Goal: Navigation & Orientation: Find specific page/section

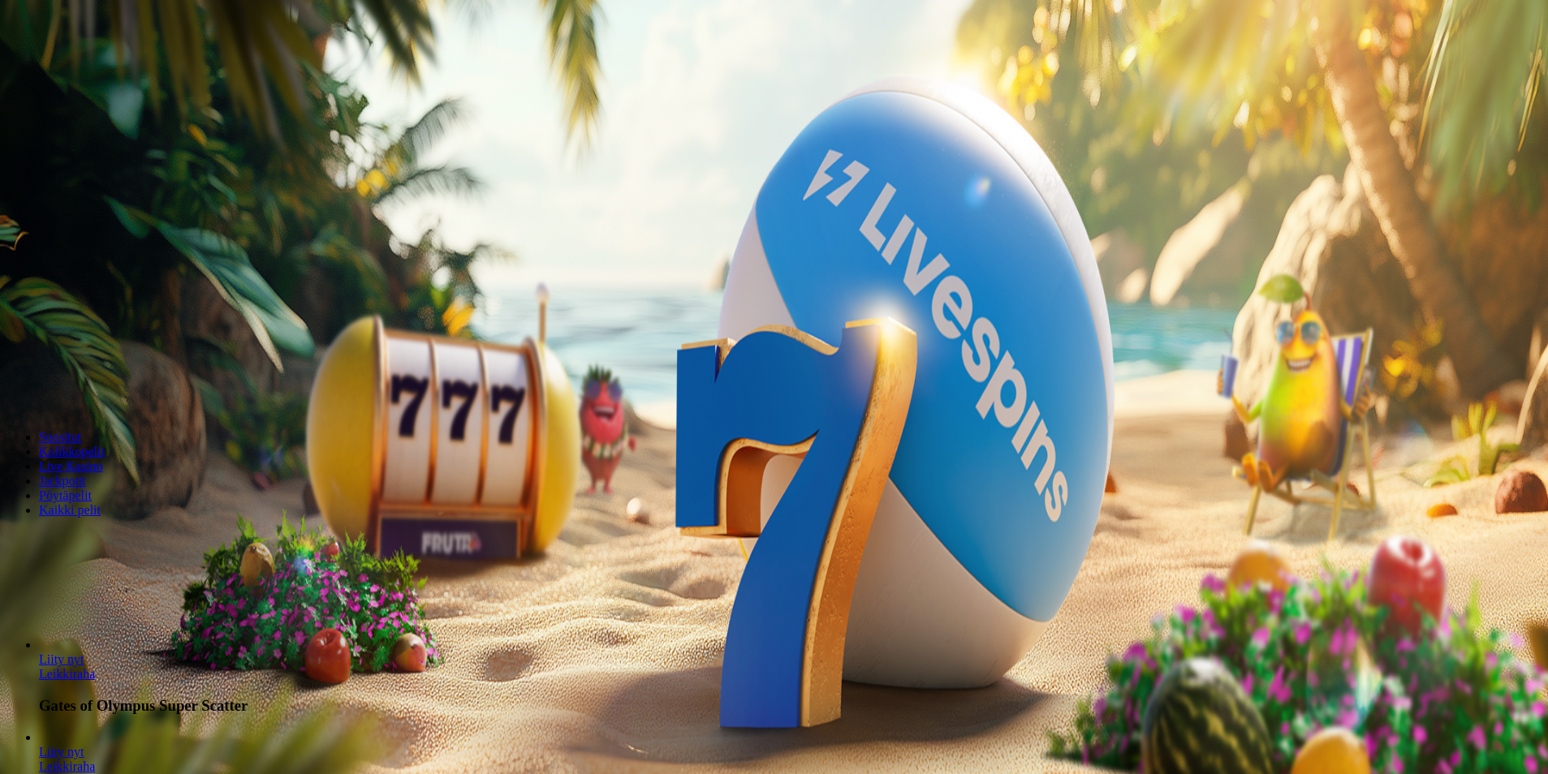
click at [118, 67] on button "Kirjaudu" at bounding box center [112, 58] width 53 height 17
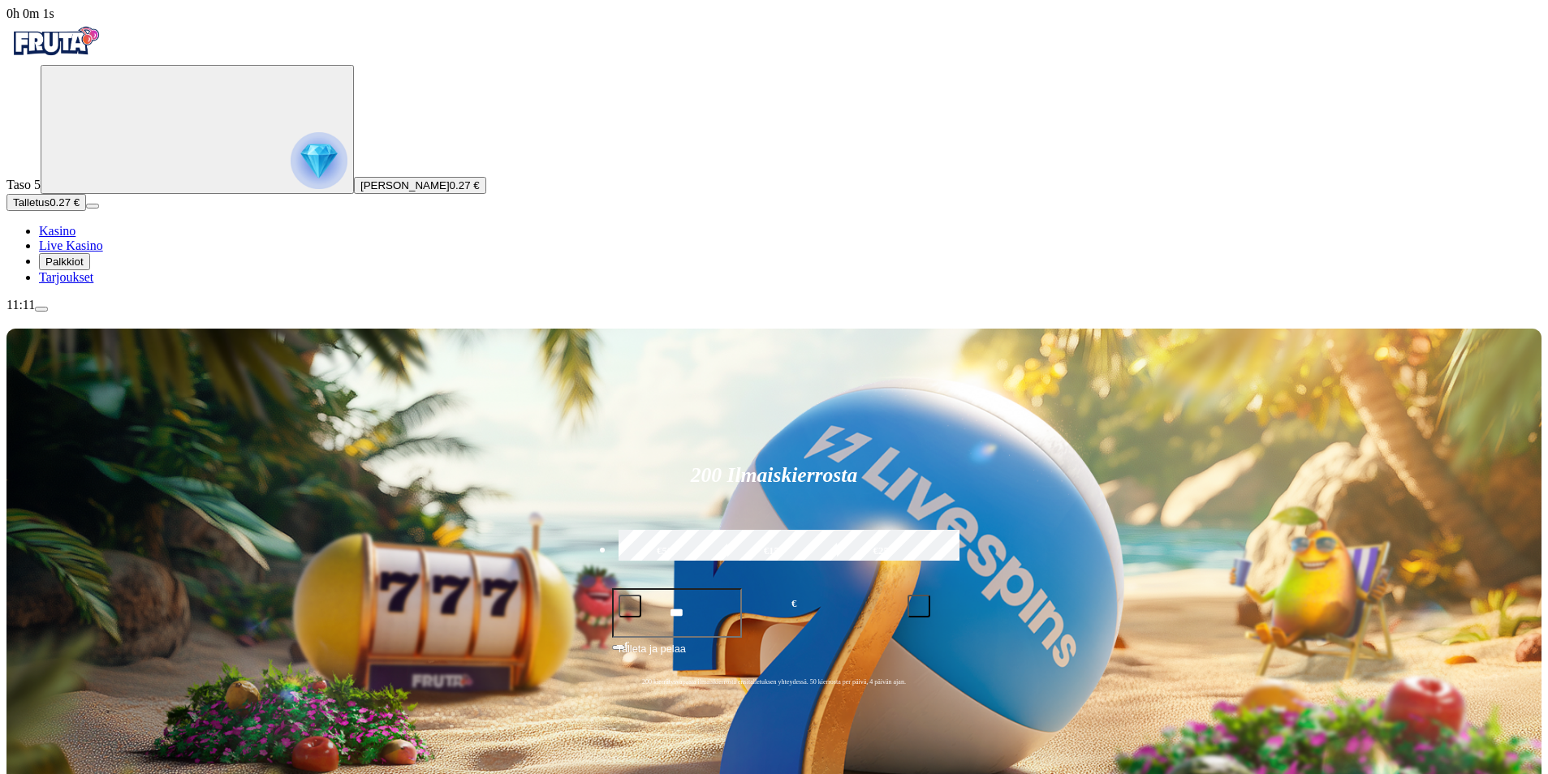
click at [84, 268] on span "Palkkiot" at bounding box center [64, 262] width 38 height 12
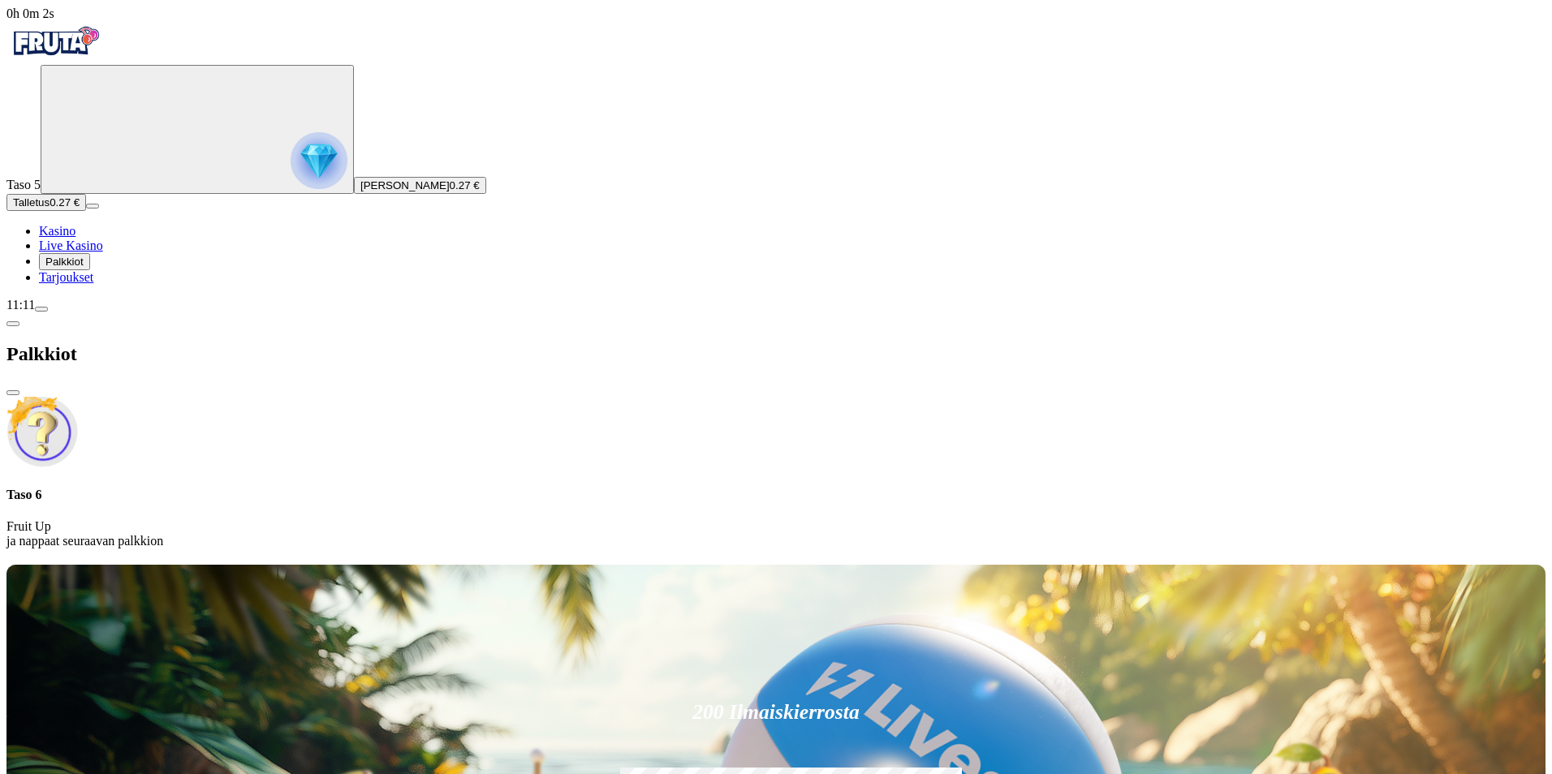
click at [613, 562] on div at bounding box center [775, 562] width 1539 height 0
